Goal: Information Seeking & Learning: Understand process/instructions

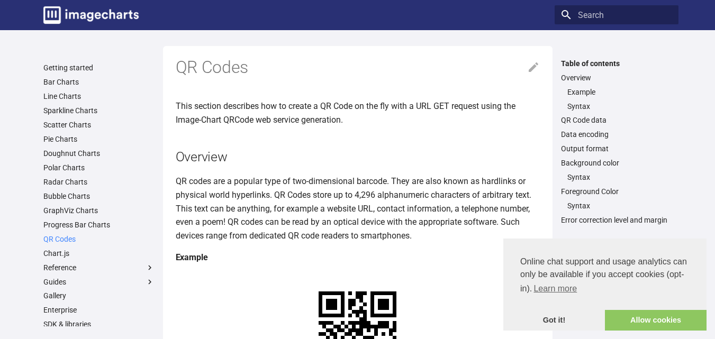
click at [68, 239] on link "QR Codes" at bounding box center [98, 239] width 111 height 10
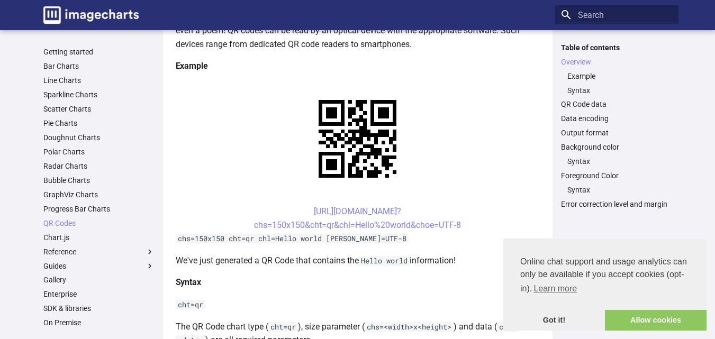
scroll to position [199, 0]
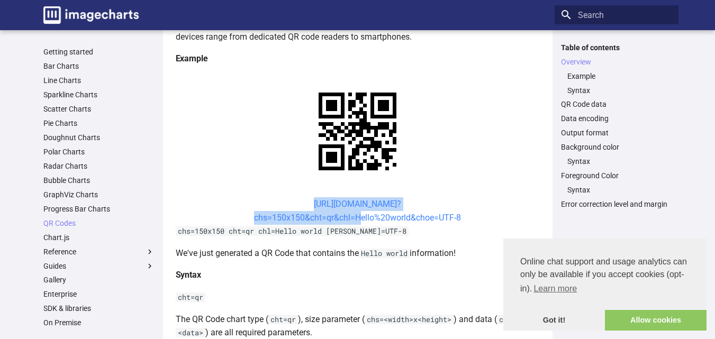
drag, startPoint x: 295, startPoint y: 203, endPoint x: 353, endPoint y: 219, distance: 59.8
click at [353, 219] on center "https://image-charts.com/chart? chs=150x150&cht=qr&chl=Hello%20world&choe=UTF-8" at bounding box center [358, 210] width 364 height 27
copy link "https://image-charts.com/chart? chs=150x150&cht=qr&chl="
